Goal: Information Seeking & Learning: Compare options

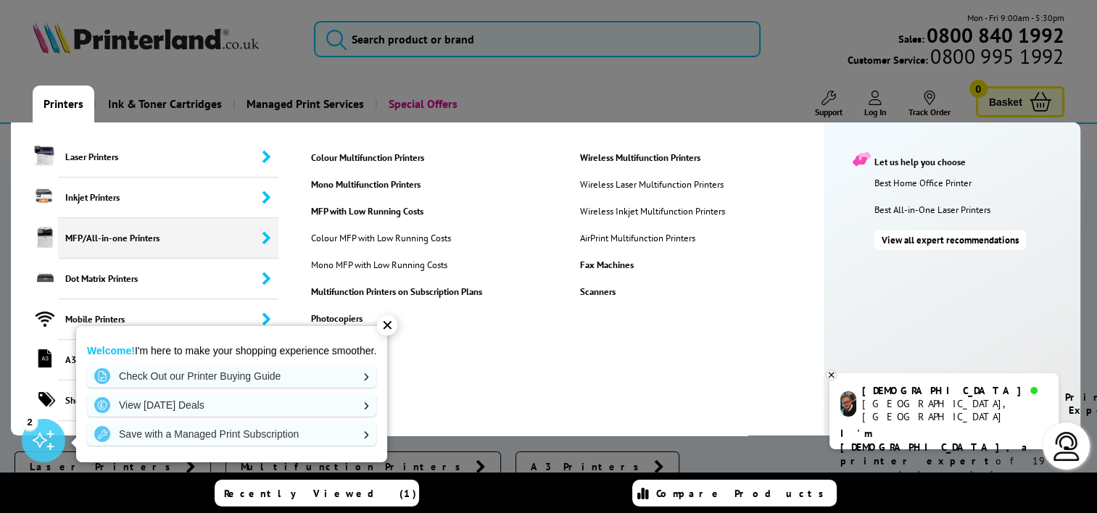
click at [96, 233] on span "MFP/All-in-one Printers" at bounding box center [168, 238] width 220 height 41
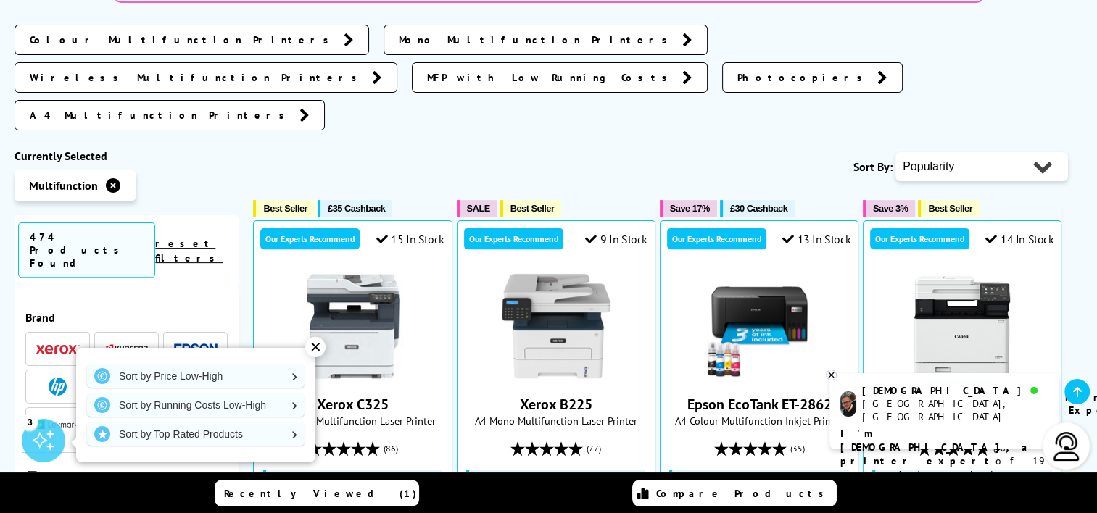
scroll to position [508, 0]
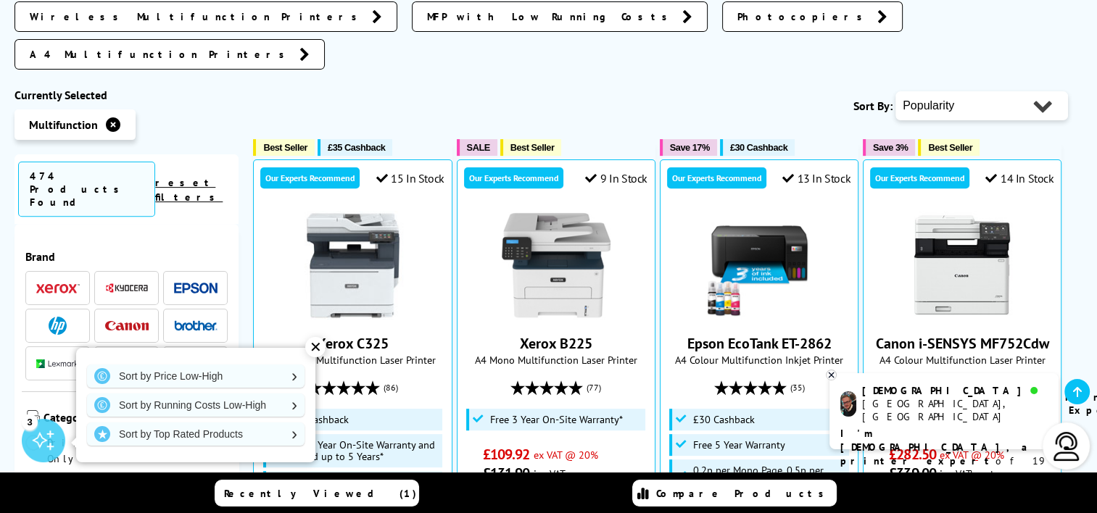
click at [315, 349] on div "✕" at bounding box center [315, 347] width 20 height 20
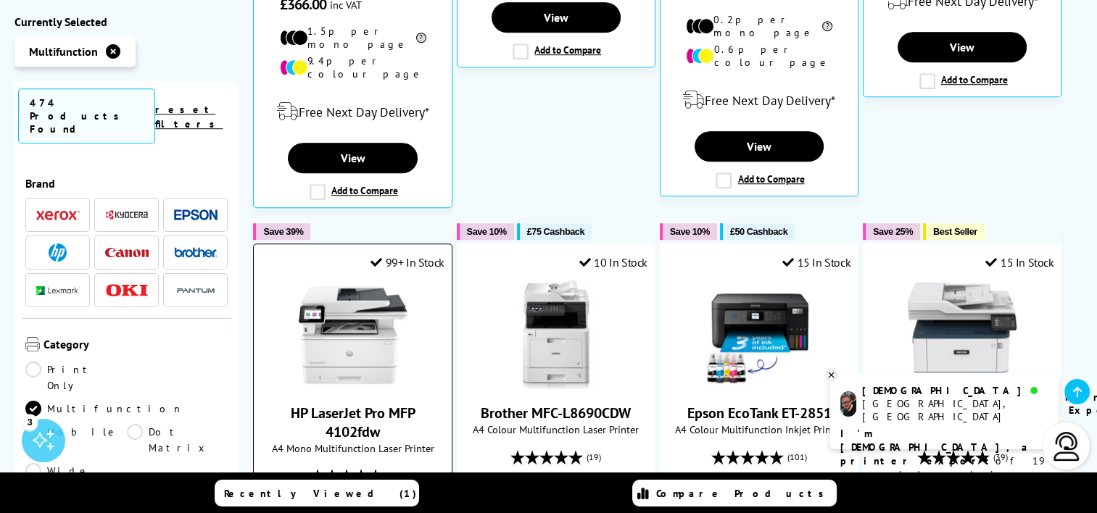
scroll to position [1160, 0]
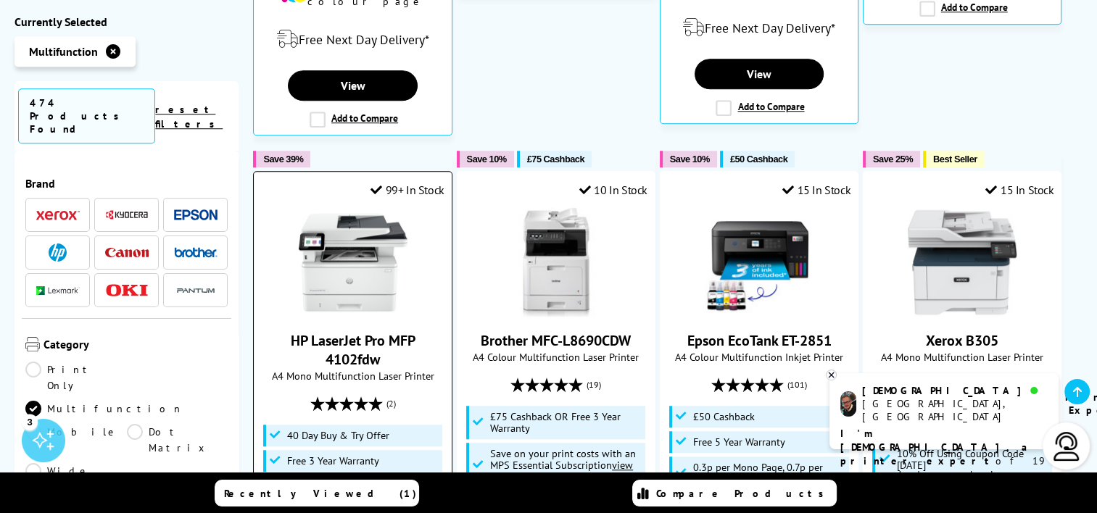
click at [354, 331] on link "HP LaserJet Pro MFP 4102fdw" at bounding box center [353, 350] width 125 height 38
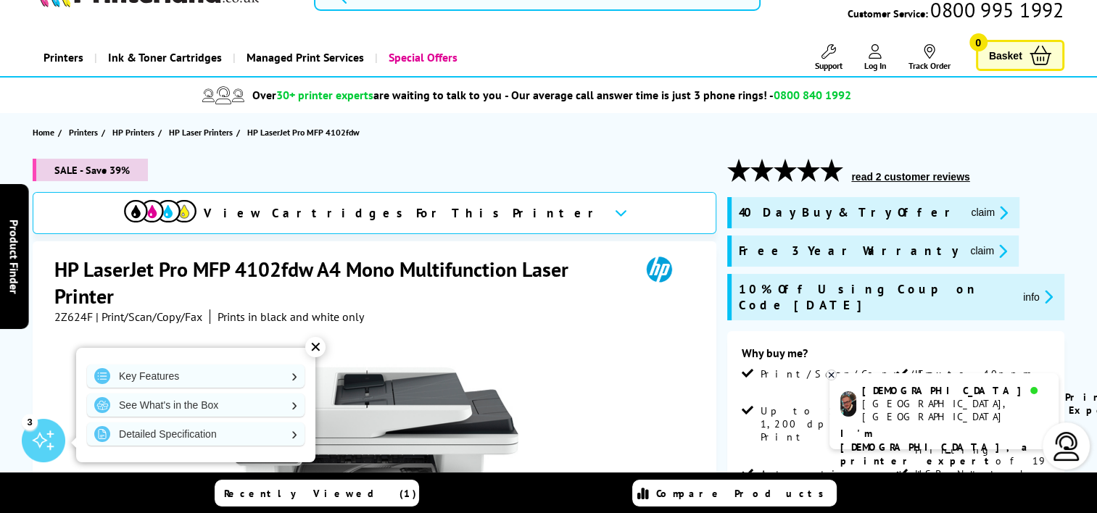
scroll to position [73, 0]
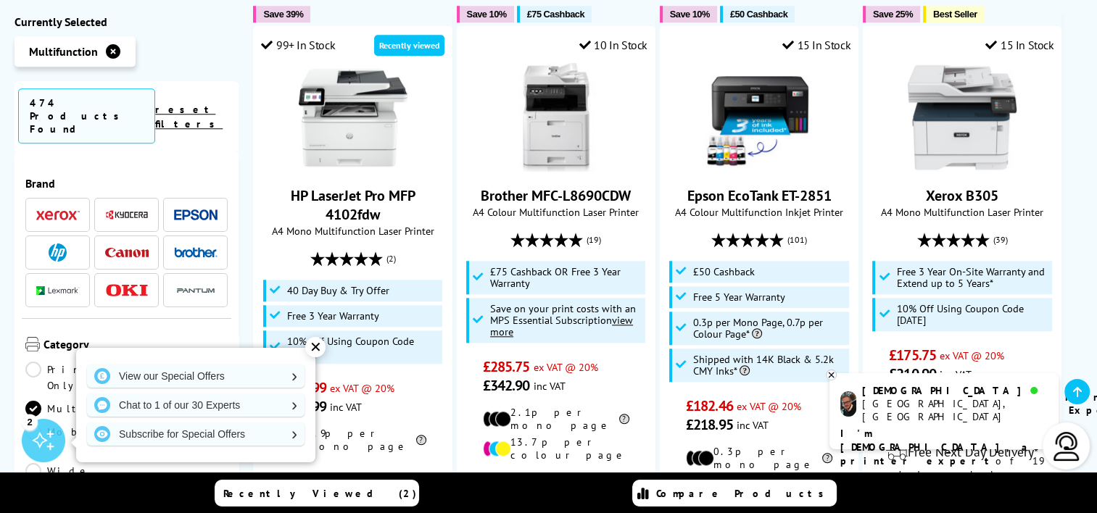
scroll to position [1015, 0]
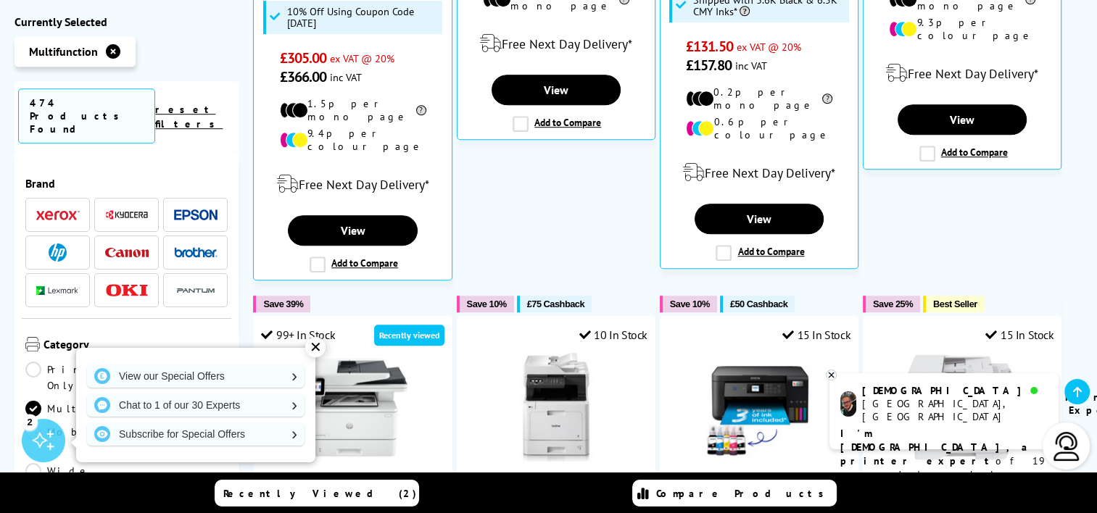
click at [70, 239] on li at bounding box center [57, 253] width 65 height 34
click at [62, 244] on img at bounding box center [58, 253] width 18 height 18
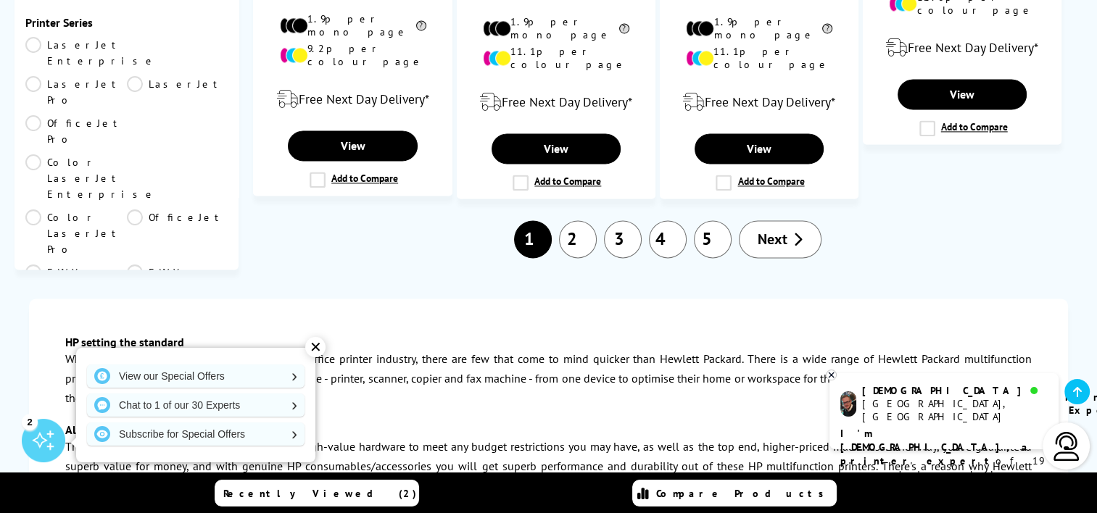
scroll to position [2103, 0]
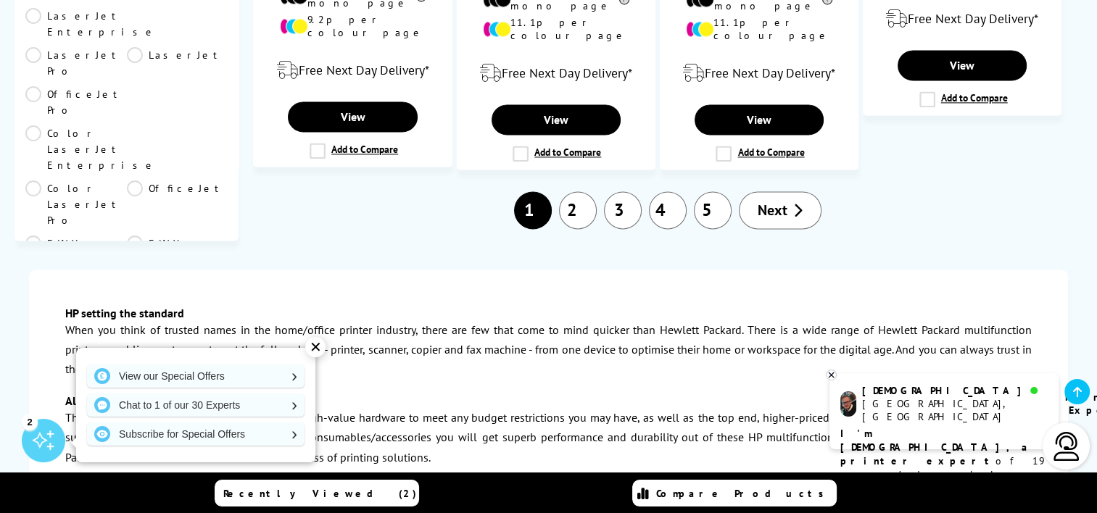
click at [783, 201] on span "Next" at bounding box center [773, 210] width 30 height 19
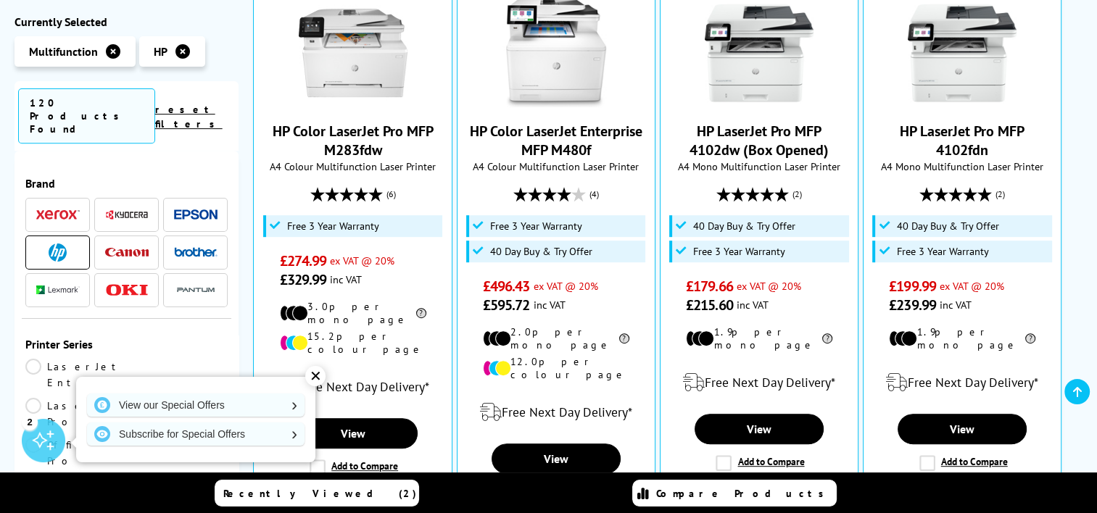
scroll to position [508, 0]
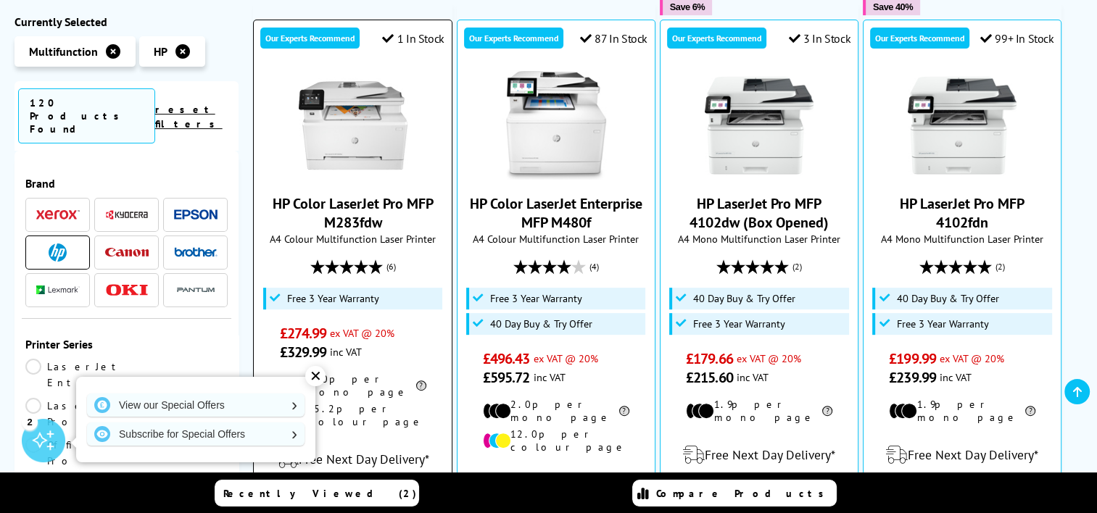
drag, startPoint x: 270, startPoint y: 148, endPoint x: 434, endPoint y: 175, distance: 166.1
click at [434, 194] on span "HP Color LaserJet Pro MFP M283fdw" at bounding box center [352, 213] width 175 height 38
click at [374, 194] on link "HP Color LaserJet Pro MFP M283fdw" at bounding box center [353, 213] width 161 height 38
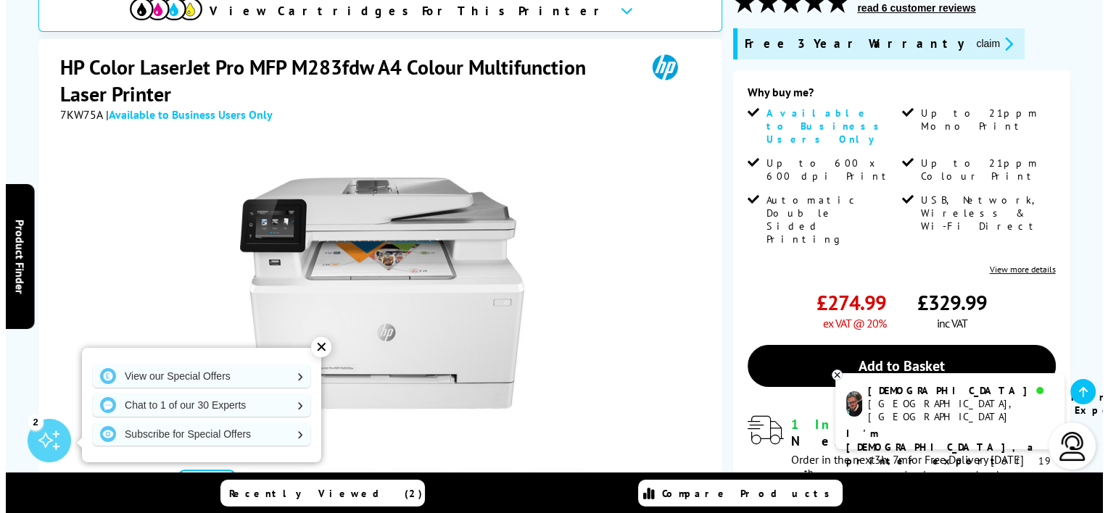
scroll to position [218, 0]
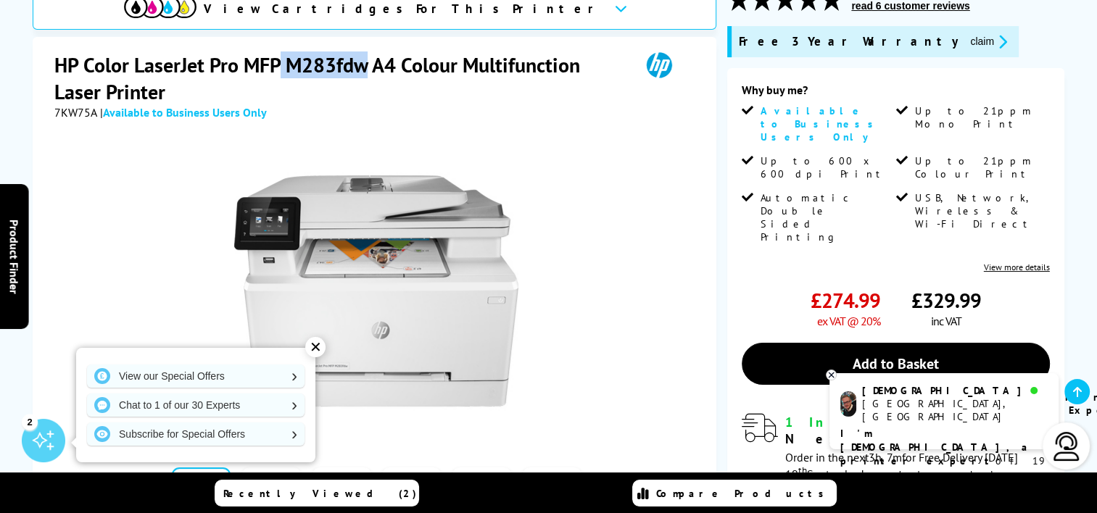
drag, startPoint x: 278, startPoint y: 58, endPoint x: 363, endPoint y: 57, distance: 84.9
click at [363, 57] on h1 "HP Color LaserJet Pro MFP M283fdw A4 Colour Multifunction Laser Printer" at bounding box center [339, 78] width 571 height 54
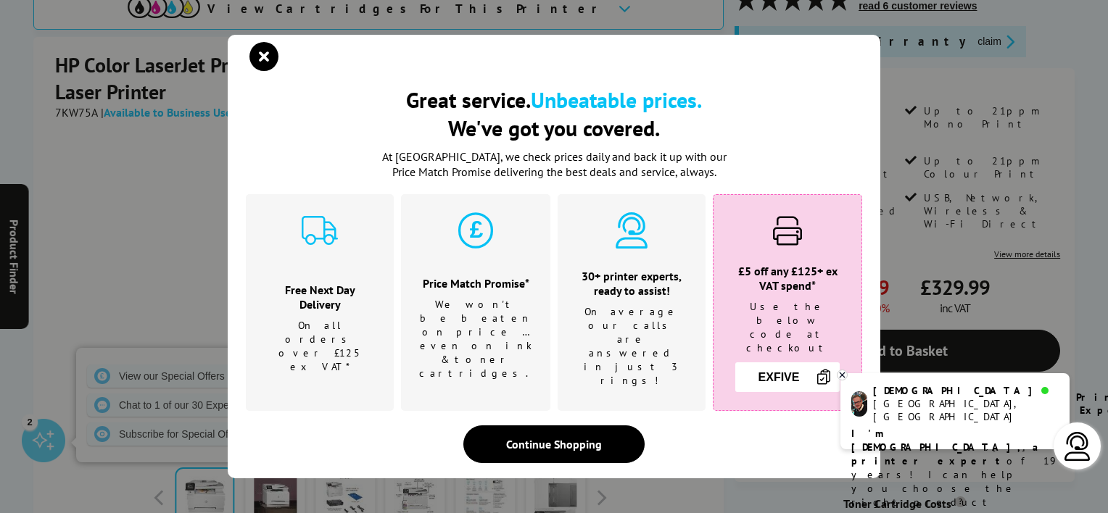
click at [938, 57] on div "Great service. Unbeatable prices. We've got you covered. Great service. Unbeata…" at bounding box center [554, 256] width 1108 height 513
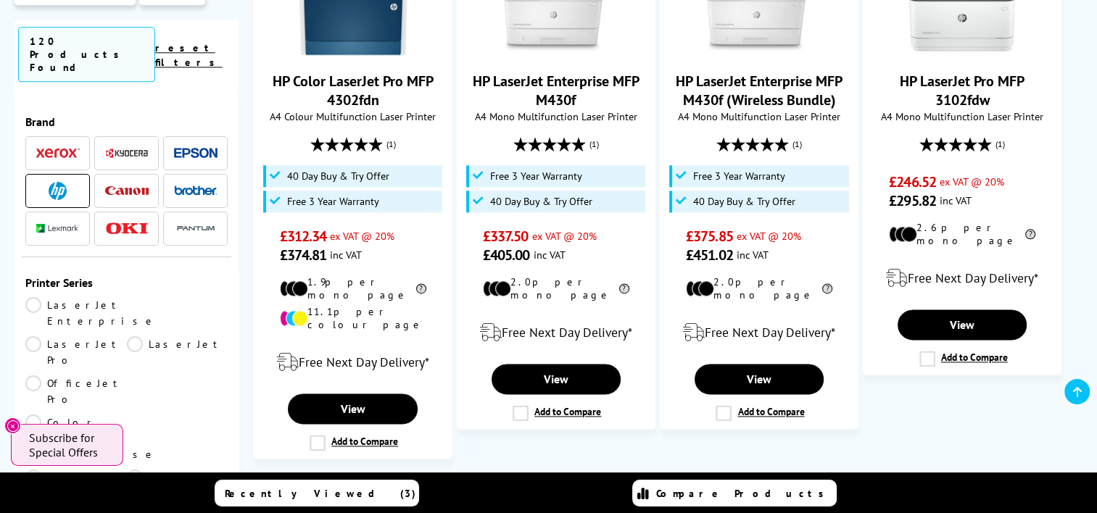
scroll to position [1813, 0]
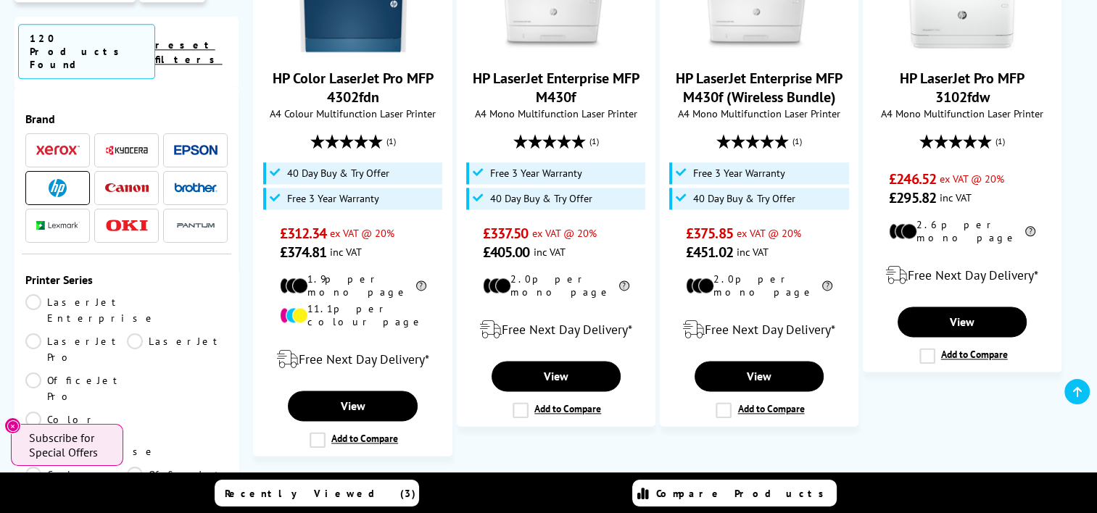
click at [676, 478] on link "3" at bounding box center [667, 497] width 38 height 38
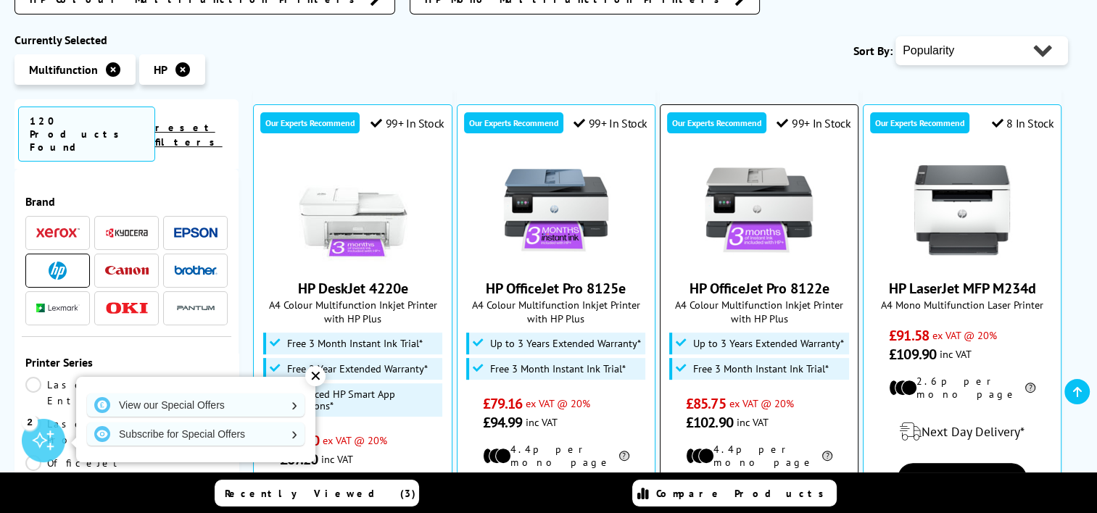
scroll to position [508, 0]
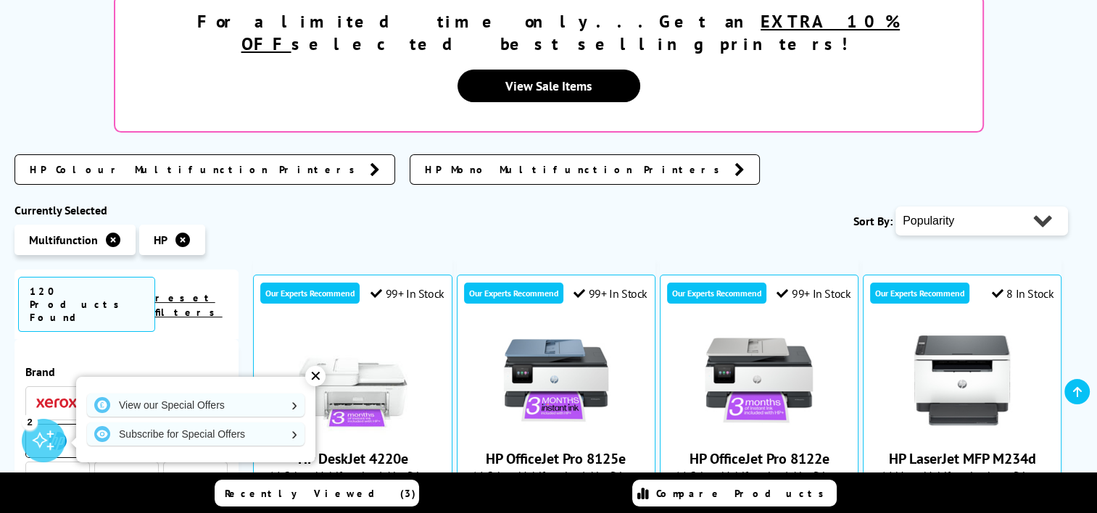
scroll to position [145, 0]
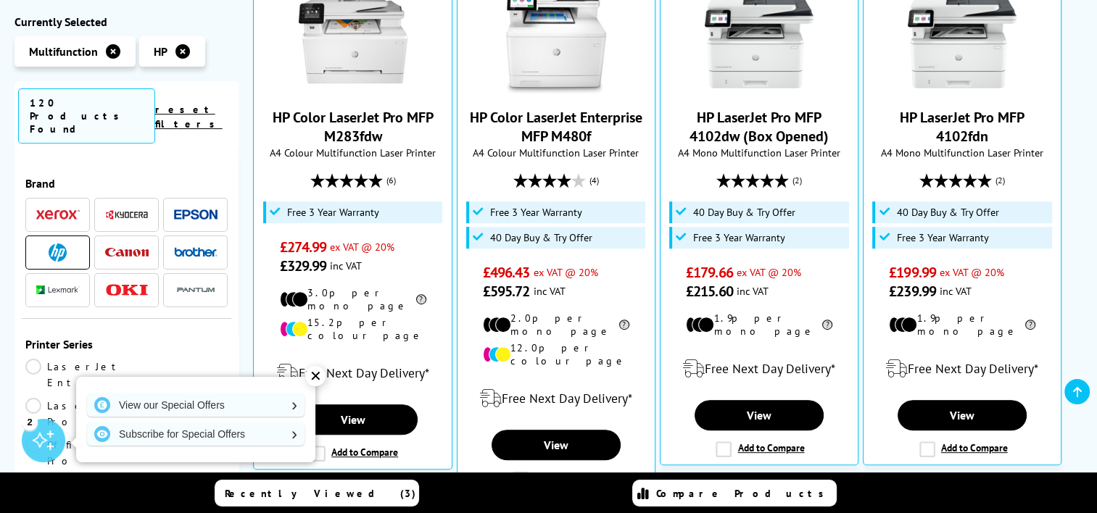
scroll to position [508, 0]
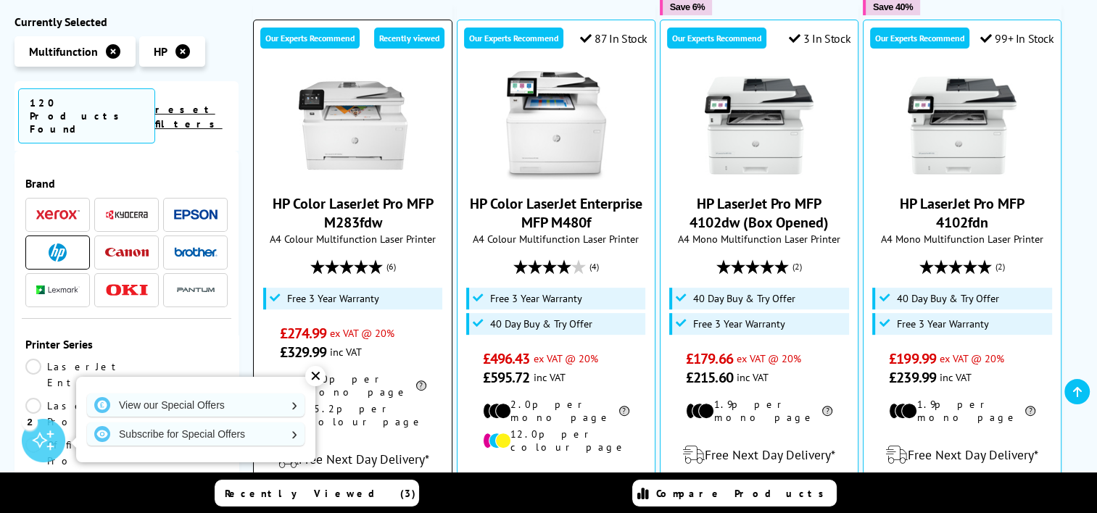
click at [331, 194] on link "HP Color LaserJet Pro MFP M283fdw" at bounding box center [353, 213] width 161 height 38
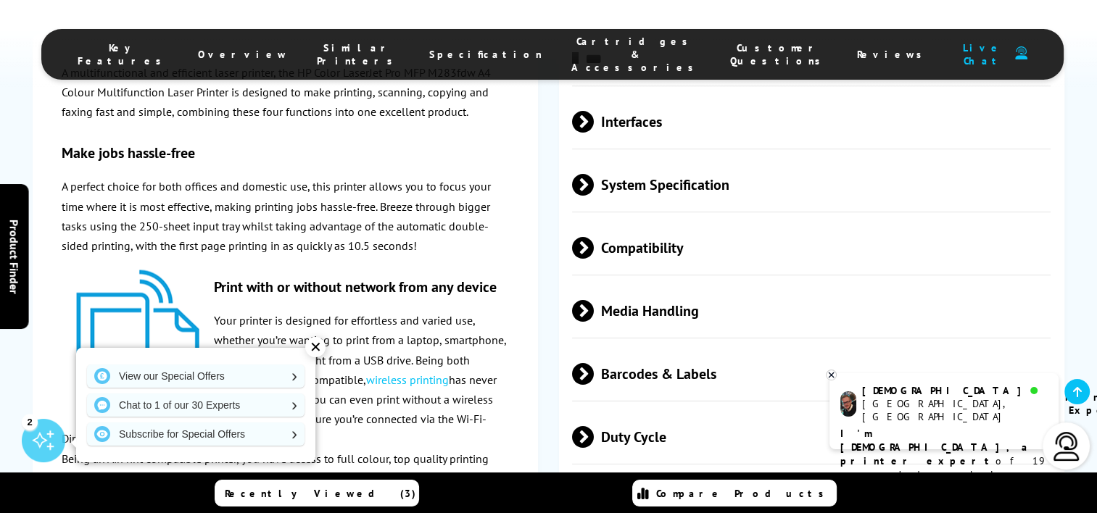
scroll to position [2828, 0]
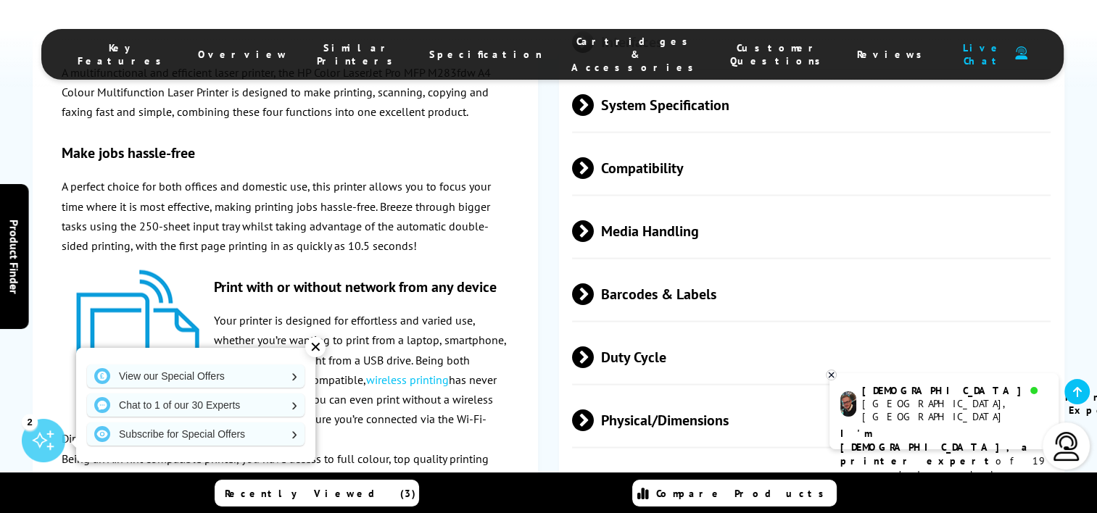
click at [640, 429] on span "Physical/Dimensions" at bounding box center [811, 420] width 479 height 54
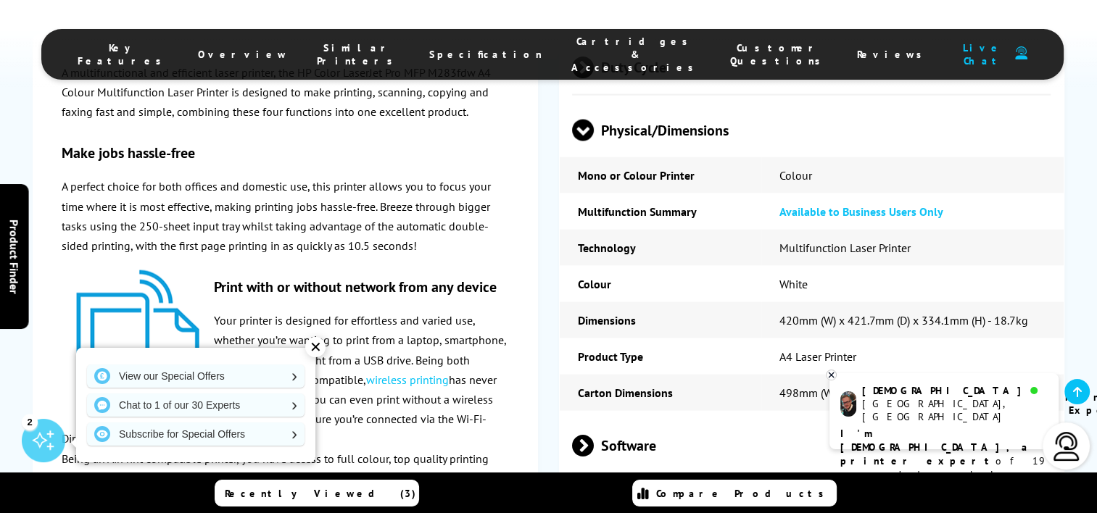
scroll to position [3263, 0]
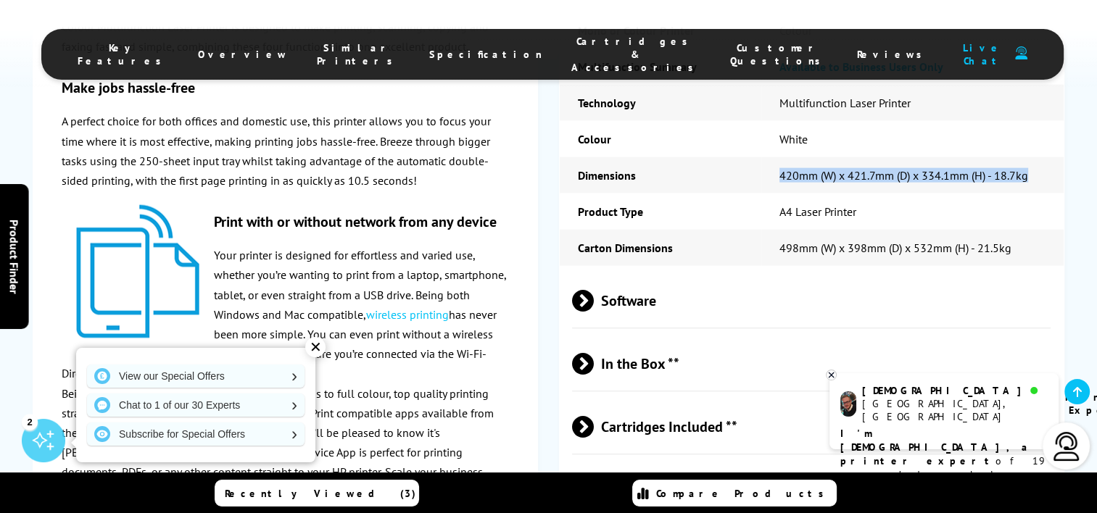
drag, startPoint x: 778, startPoint y: 179, endPoint x: 1030, endPoint y: 189, distance: 252.5
click at [1030, 189] on td "420mm (W) x 421.7mm (D) x 334.1mm (H) - 18.7kg" at bounding box center [912, 175] width 302 height 36
drag, startPoint x: 1030, startPoint y: 189, endPoint x: 979, endPoint y: 175, distance: 53.1
copy td "420mm (W) x 421.7mm (D) x 334.1mm (H) - 18.7kg"
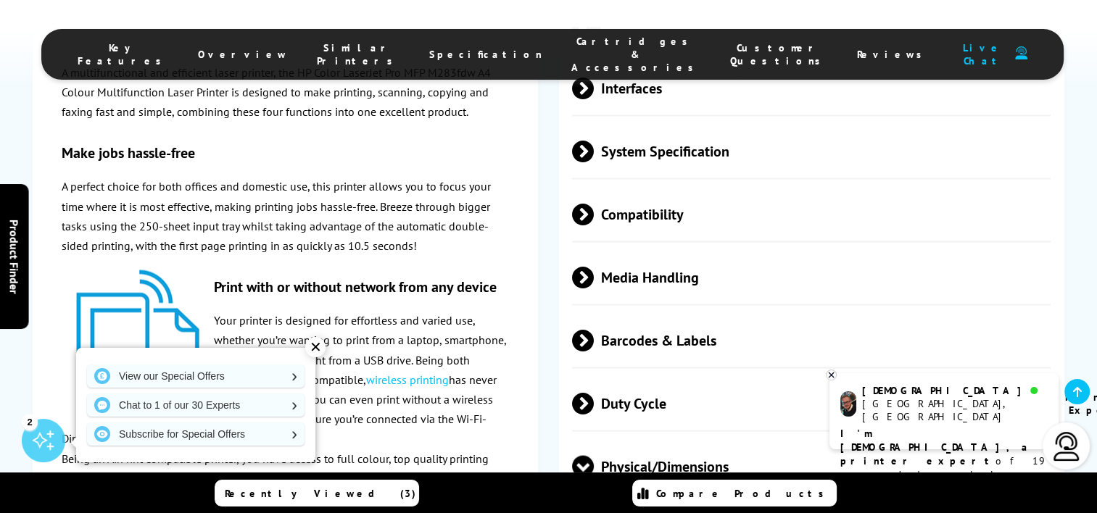
scroll to position [2538, 0]
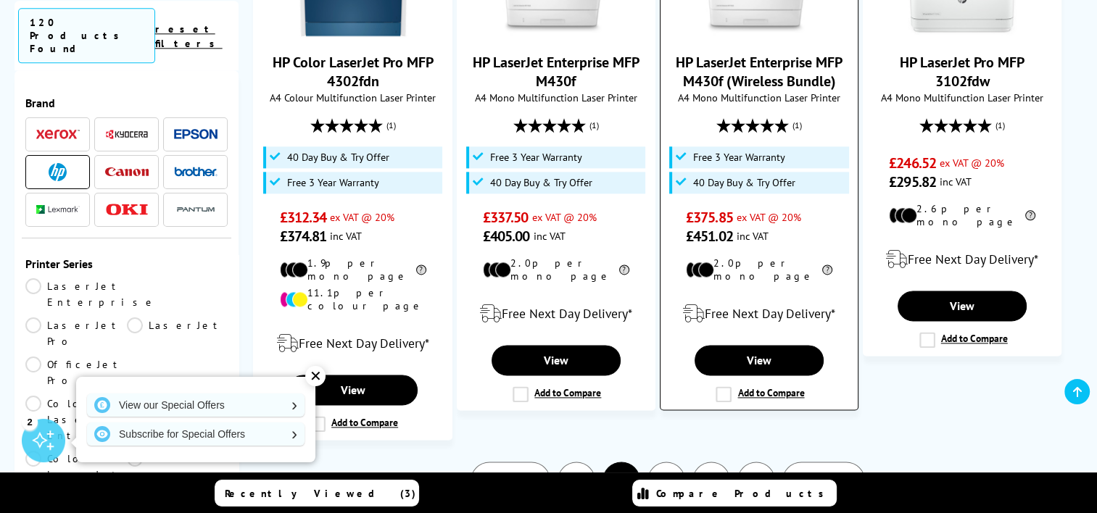
scroll to position [2031, 0]
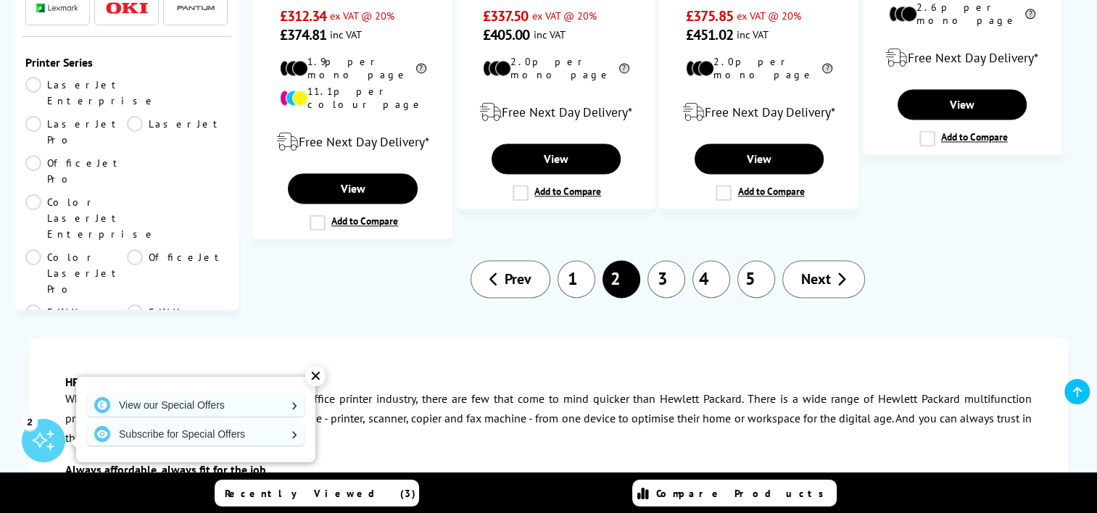
click at [678, 260] on link "3" at bounding box center [667, 279] width 38 height 38
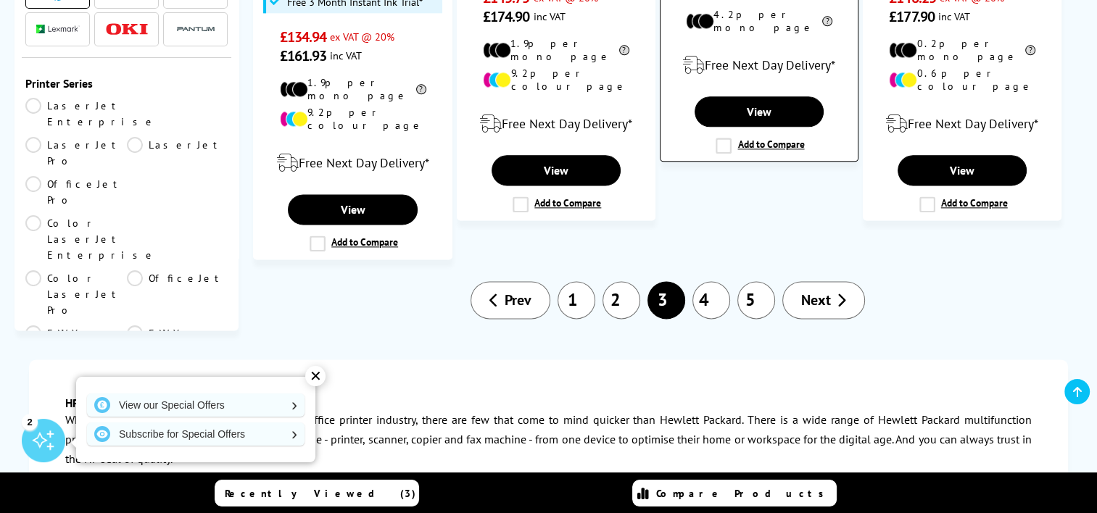
scroll to position [1886, 0]
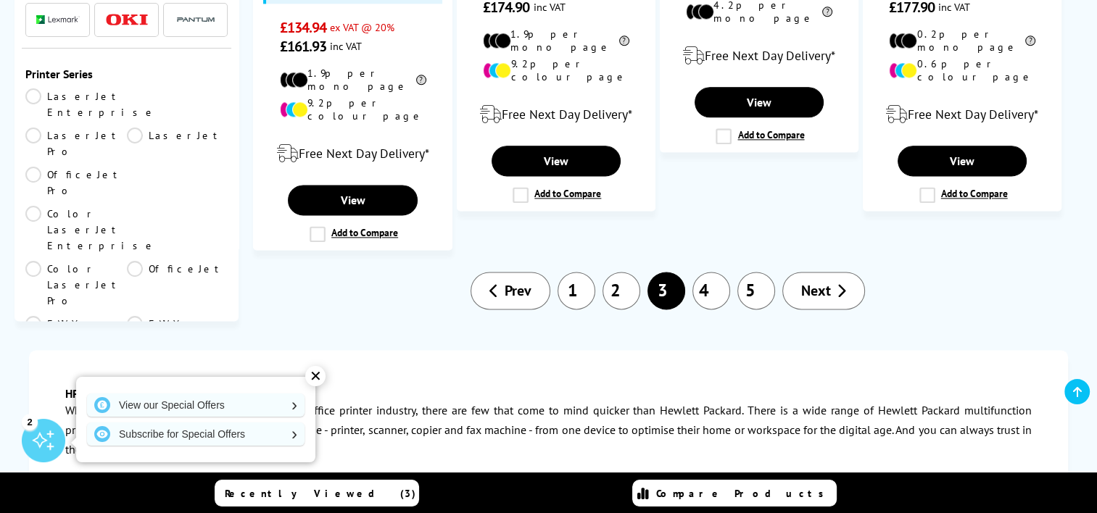
click at [714, 272] on link "4" at bounding box center [712, 291] width 38 height 38
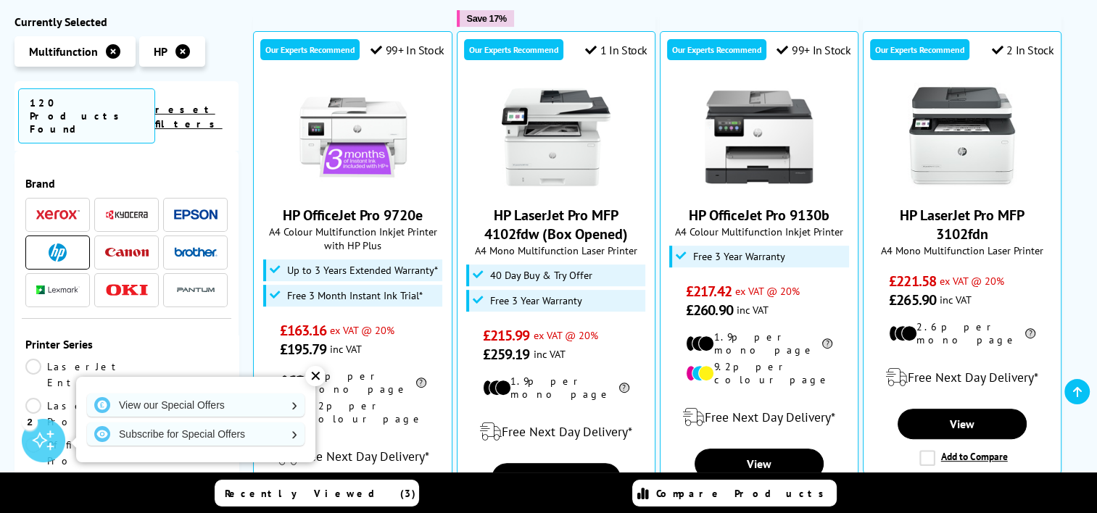
scroll to position [508, 0]
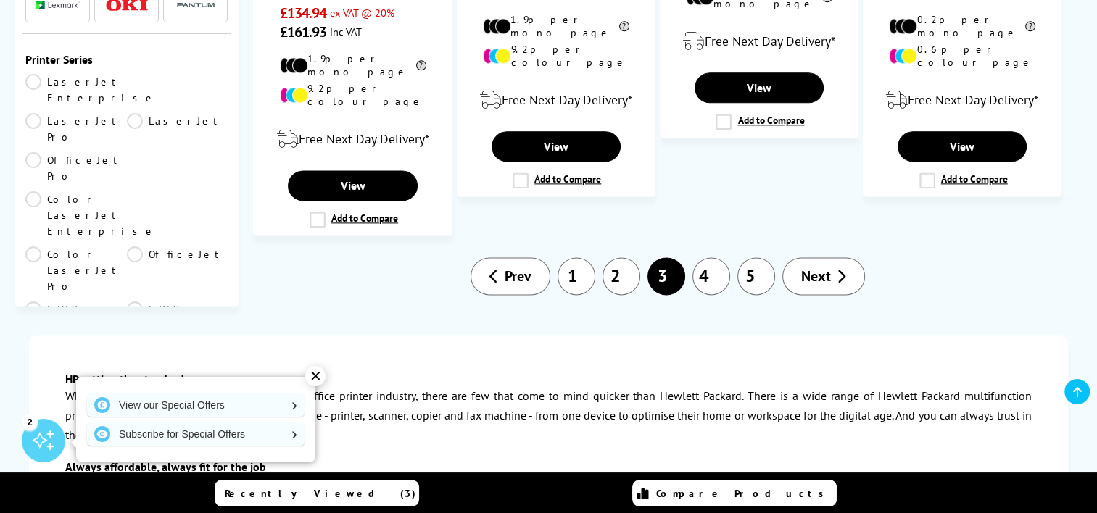
scroll to position [1886, 0]
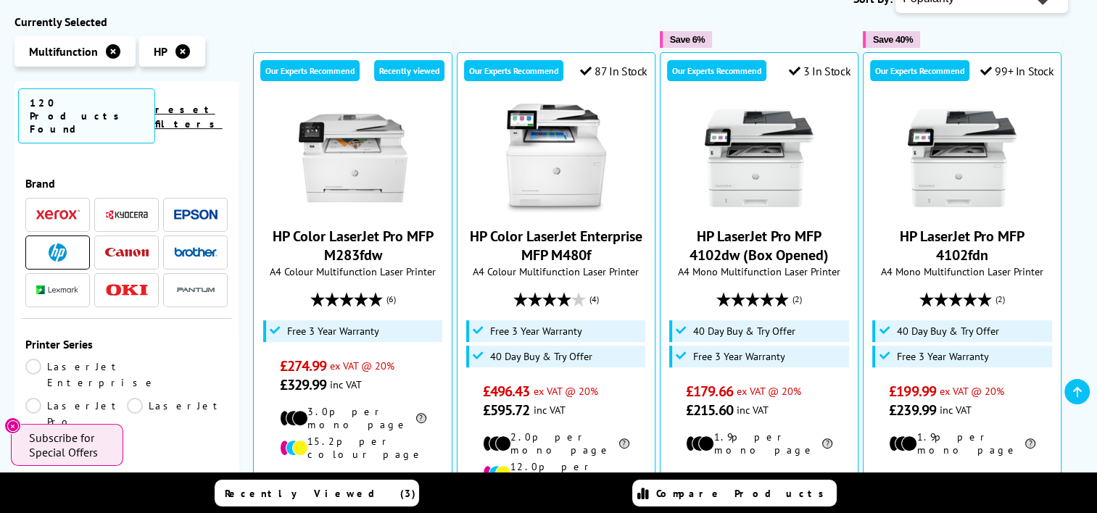
scroll to position [305, 0]
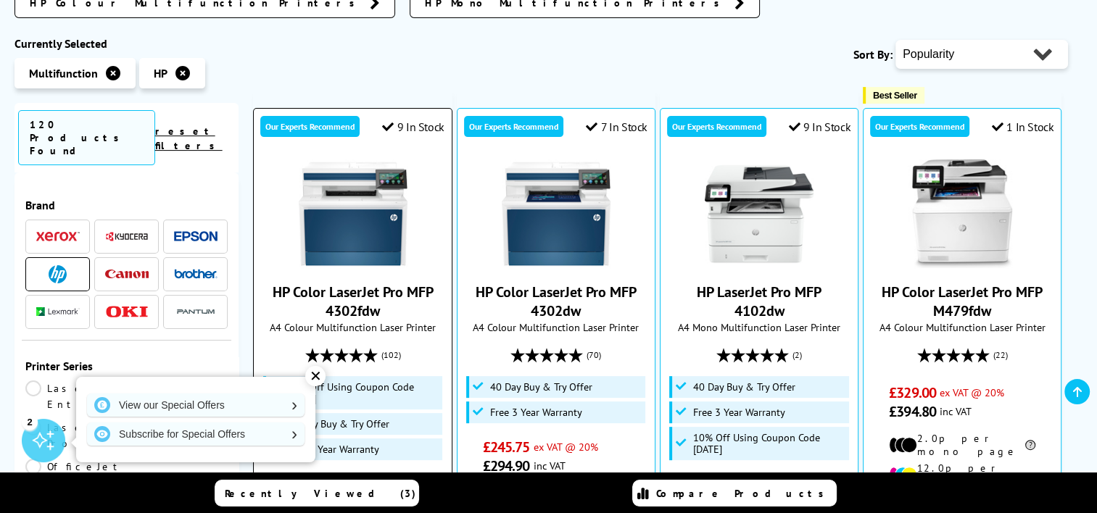
scroll to position [513, 0]
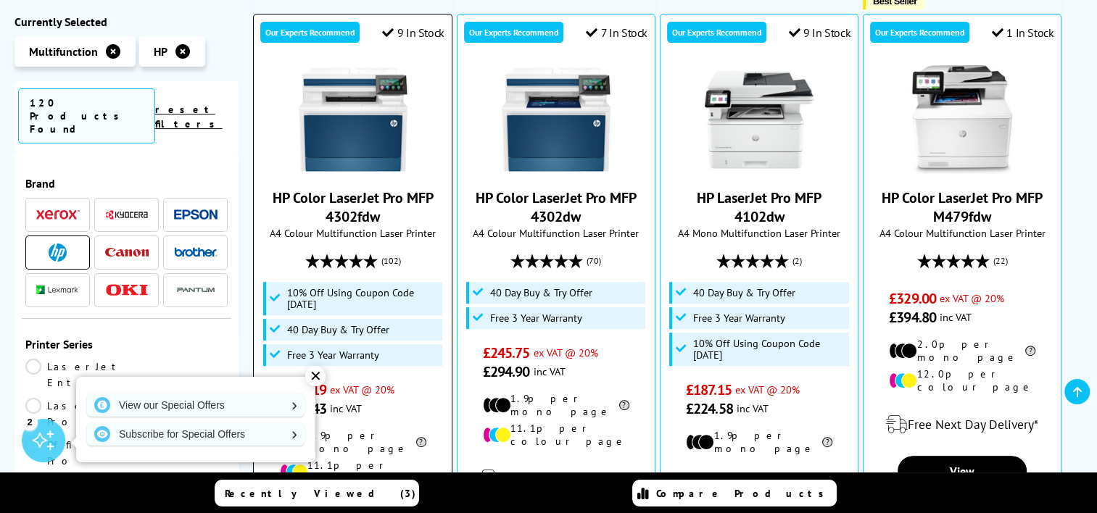
click at [360, 81] on img at bounding box center [353, 119] width 109 height 109
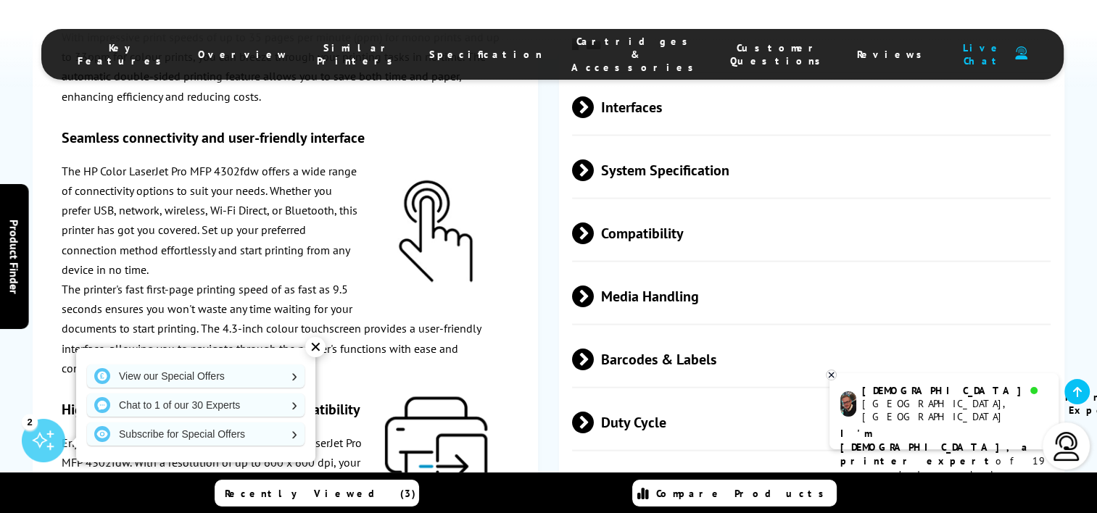
scroll to position [3336, 0]
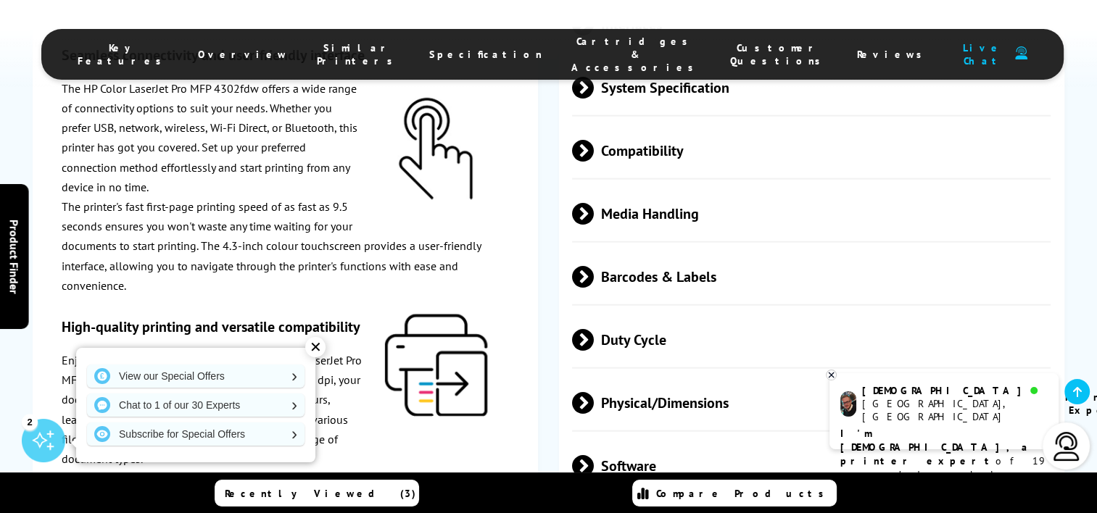
click at [653, 376] on span "Physical/Dimensions" at bounding box center [811, 403] width 479 height 54
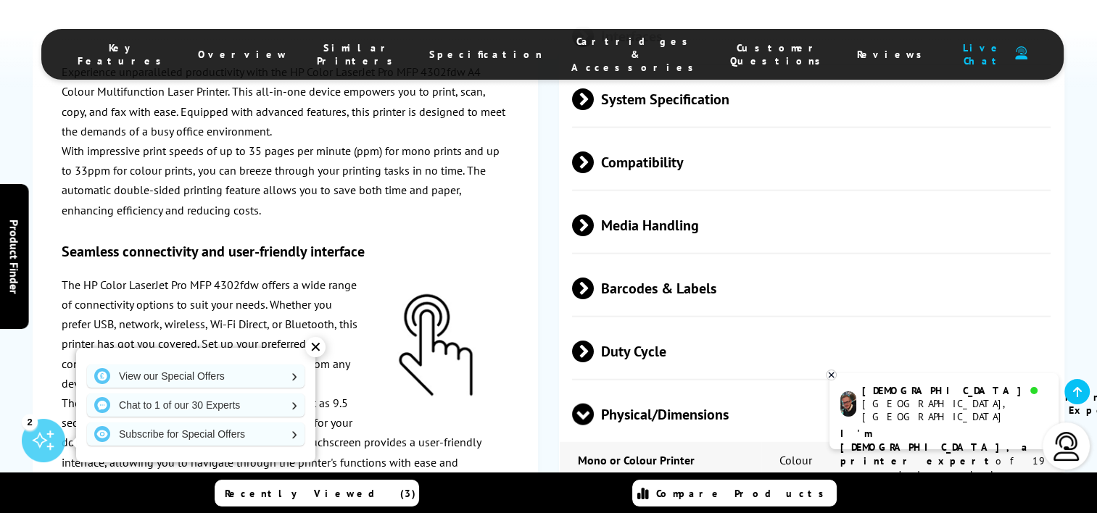
scroll to position [3263, 0]
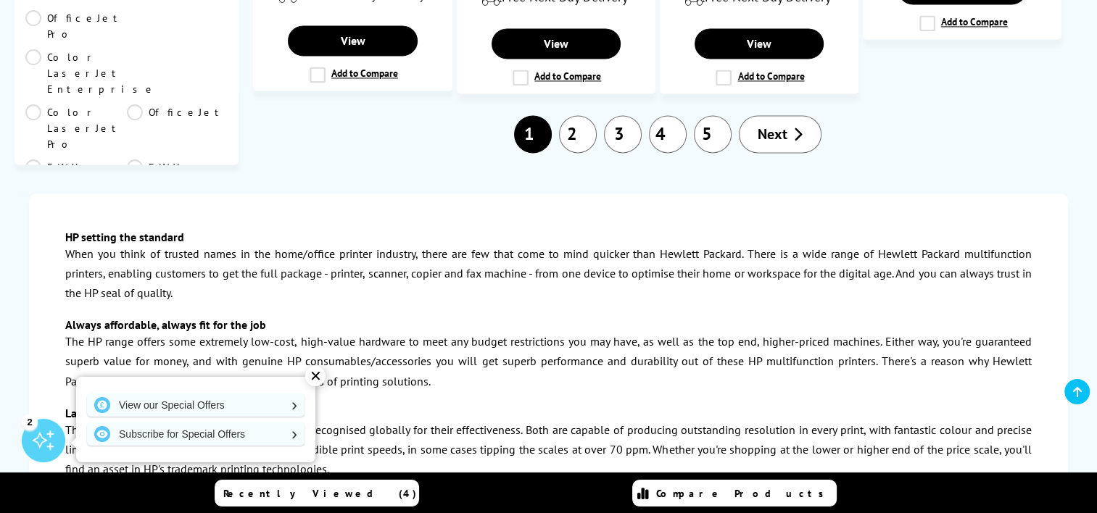
scroll to position [2176, 0]
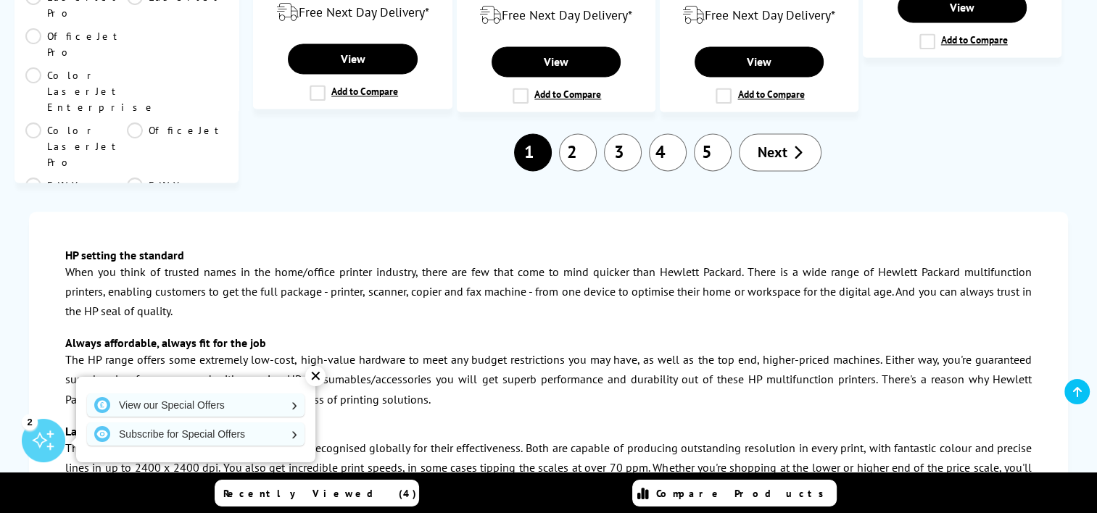
click at [585, 133] on link "2" at bounding box center [578, 152] width 38 height 38
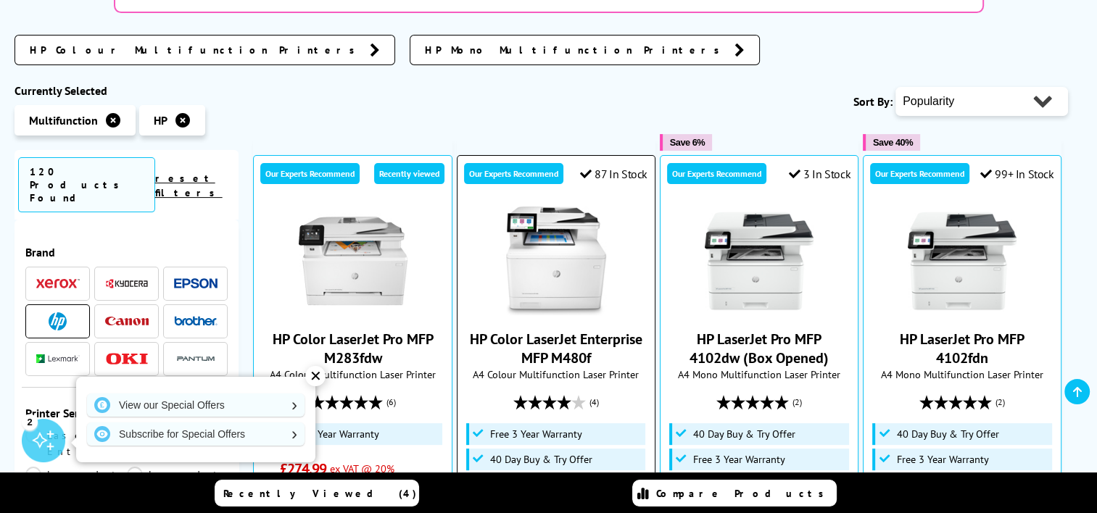
scroll to position [435, 0]
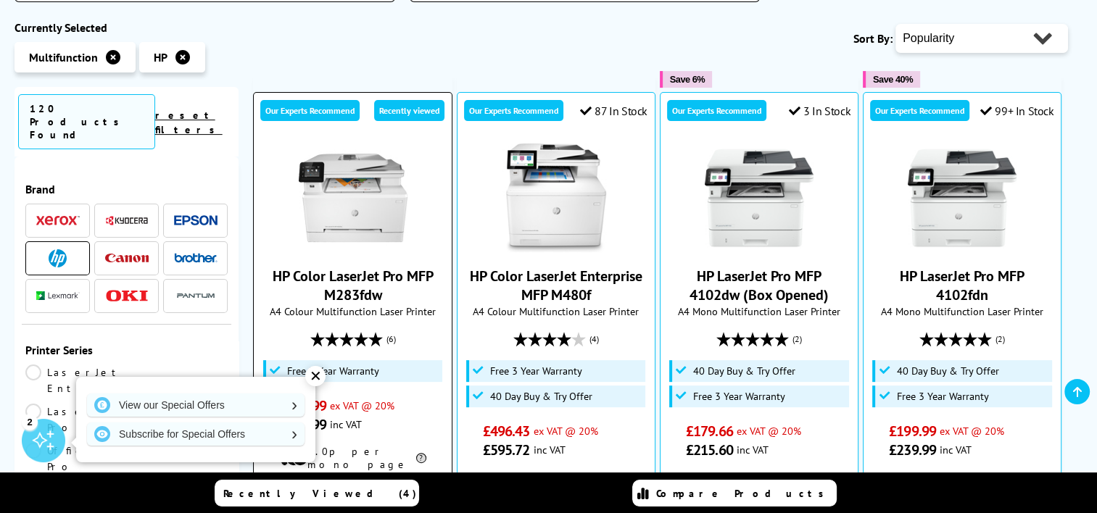
click at [372, 144] on img at bounding box center [353, 198] width 109 height 109
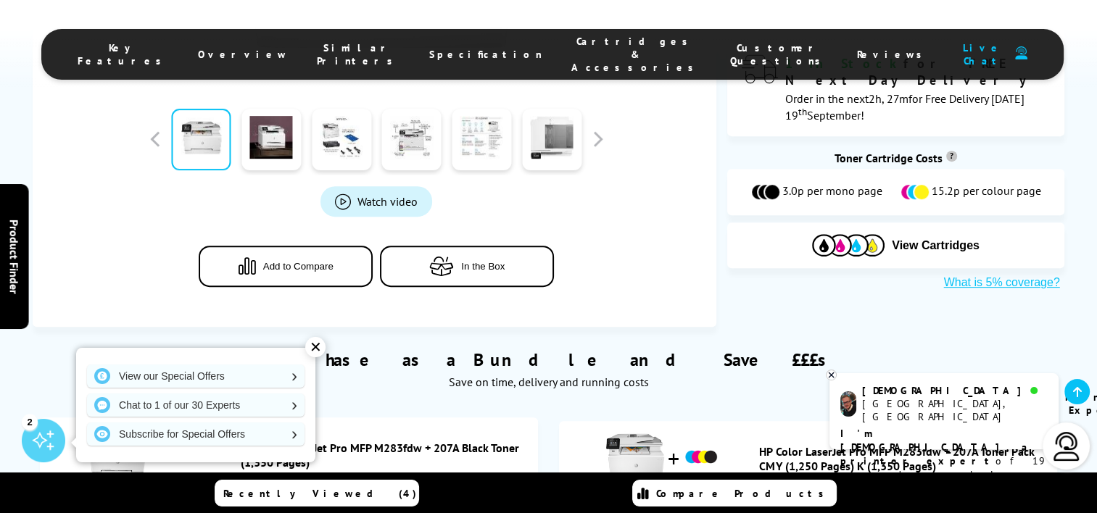
scroll to position [580, 0]
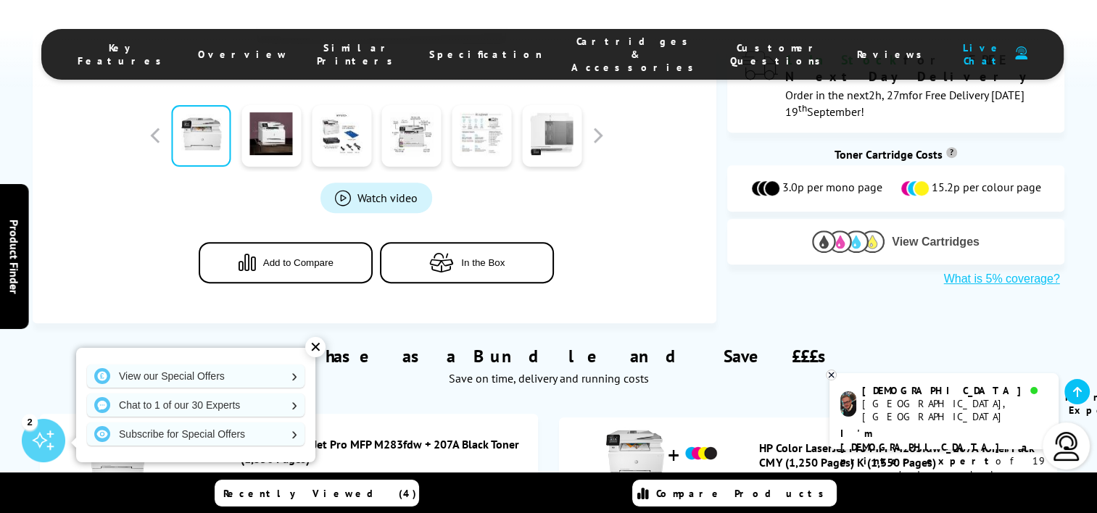
click at [873, 231] on img at bounding box center [848, 242] width 73 height 22
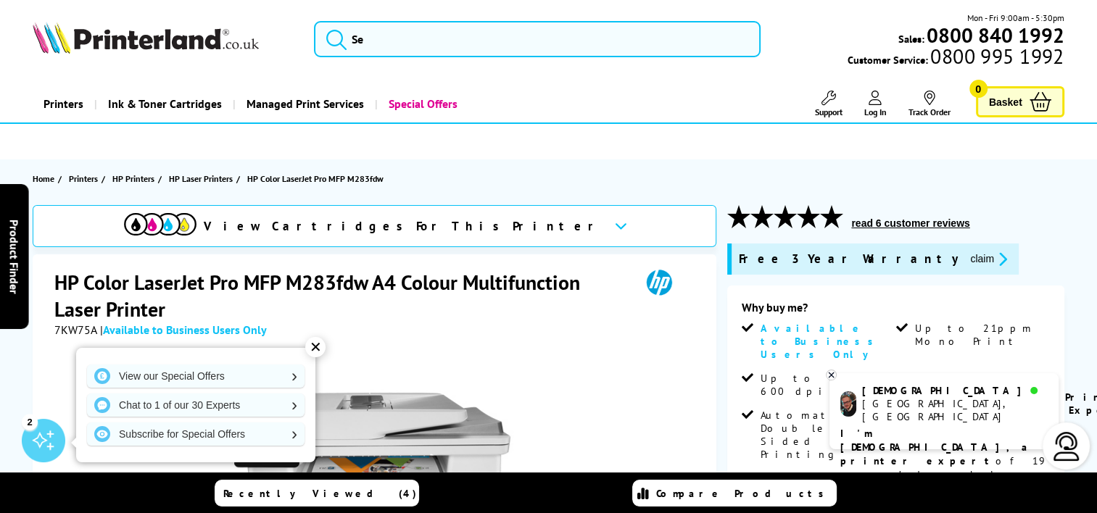
scroll to position [73, 0]
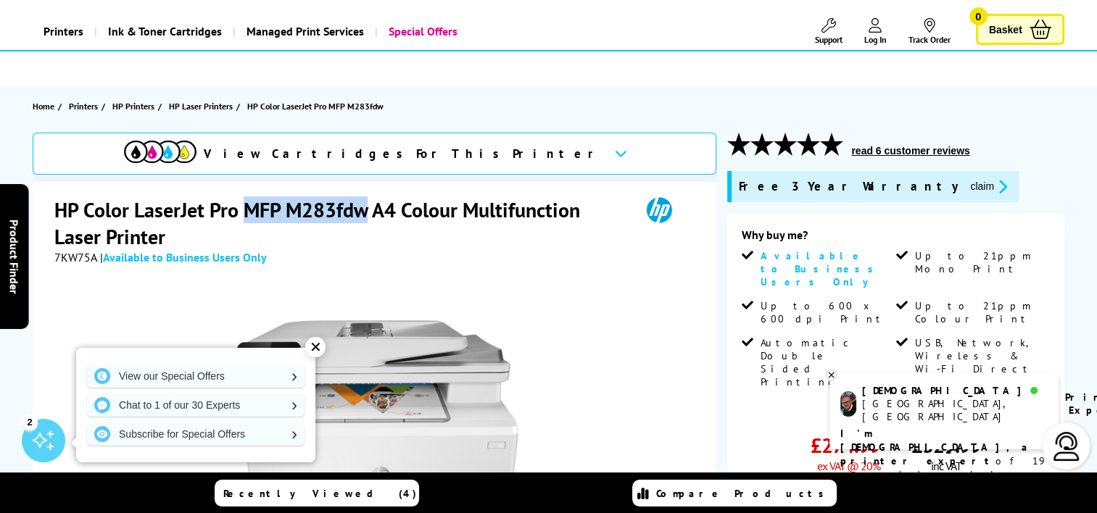
drag, startPoint x: 367, startPoint y: 206, endPoint x: 249, endPoint y: 203, distance: 117.5
click at [249, 203] on h1 "HP Color LaserJet Pro MFP M283fdw A4 Colour Multifunction Laser Printer" at bounding box center [339, 224] width 571 height 54
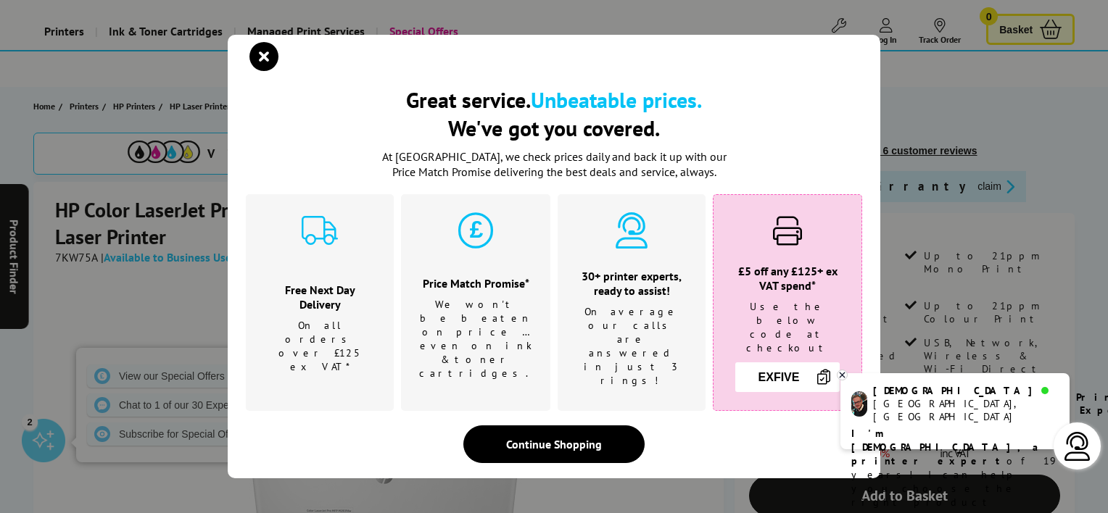
drag, startPoint x: 249, startPoint y: 205, endPoint x: 261, endPoint y: 206, distance: 11.7
drag, startPoint x: 261, startPoint y: 206, endPoint x: 254, endPoint y: 70, distance: 135.8
click at [254, 70] on icon "close modal" at bounding box center [263, 56] width 29 height 29
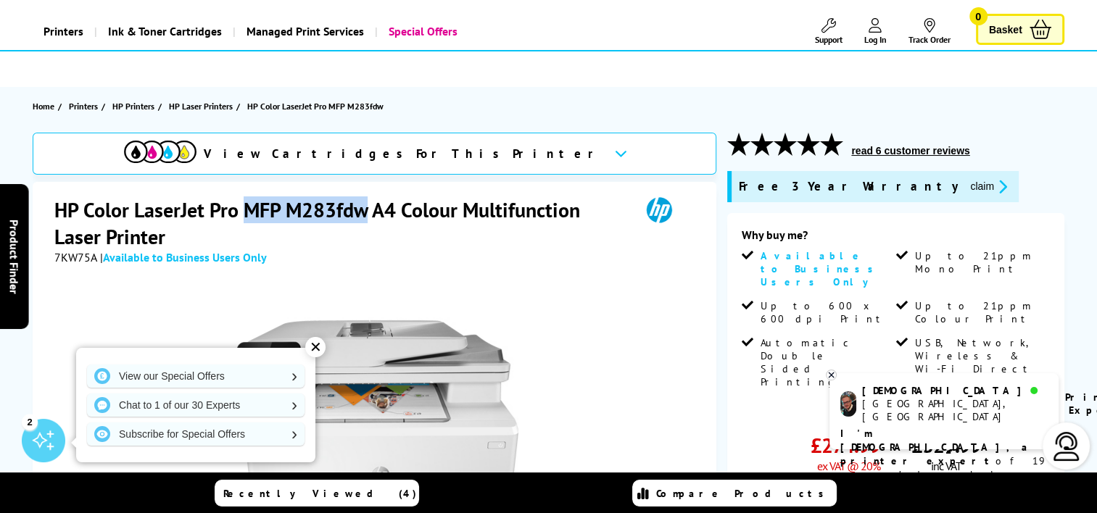
drag, startPoint x: 241, startPoint y: 209, endPoint x: 363, endPoint y: 210, distance: 121.8
click at [363, 210] on h1 "HP Color LaserJet Pro MFP M283fdw A4 Colour Multifunction Laser Printer" at bounding box center [339, 224] width 571 height 54
drag, startPoint x: 363, startPoint y: 210, endPoint x: 357, endPoint y: 213, distance: 7.5
copy h1 "MFP M283fdw"
